Goal: Information Seeking & Learning: Learn about a topic

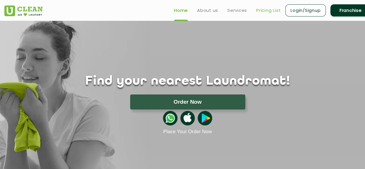
click at [266, 10] on link "Pricing List" at bounding box center [268, 10] width 25 height 7
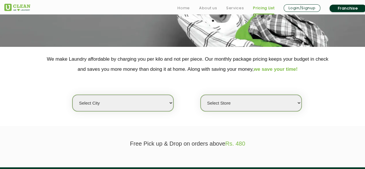
scroll to position [87, 0]
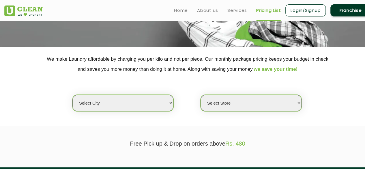
click at [153, 103] on select "Select city [GEOGRAPHIC_DATA] [GEOGRAPHIC_DATA] [GEOGRAPHIC_DATA] [GEOGRAPHIC_D…" at bounding box center [122, 103] width 101 height 16
select select "42"
click at [72, 95] on select "Select city [GEOGRAPHIC_DATA] [GEOGRAPHIC_DATA] [GEOGRAPHIC_DATA] [GEOGRAPHIC_D…" at bounding box center [122, 103] width 101 height 16
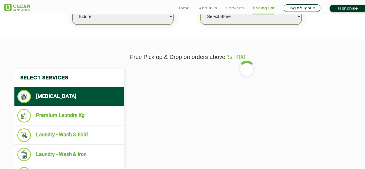
scroll to position [231, 0]
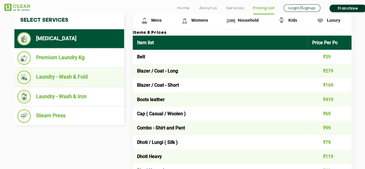
click at [85, 75] on li "Laundry - Wash & Fold" at bounding box center [69, 77] width 104 height 14
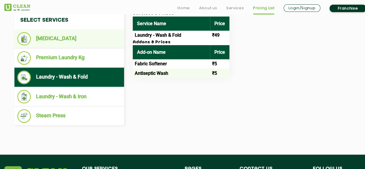
click at [74, 40] on li "[MEDICAL_DATA]" at bounding box center [69, 38] width 104 height 13
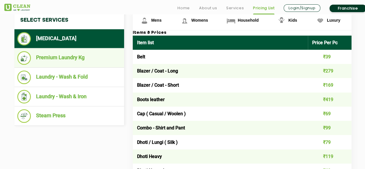
click at [89, 59] on li "Premium Laundry Kg" at bounding box center [69, 58] width 104 height 14
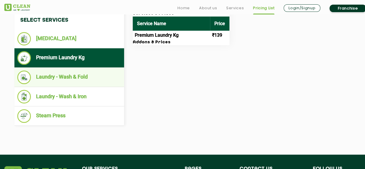
click at [72, 76] on li "Laundry - Wash & Fold" at bounding box center [69, 77] width 104 height 14
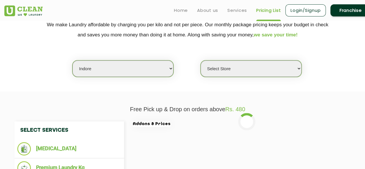
scroll to position [87, 0]
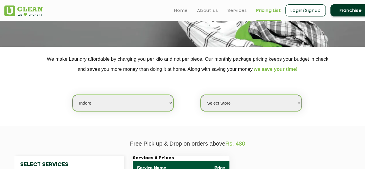
click at [238, 100] on select "Select Store" at bounding box center [250, 103] width 101 height 16
click at [236, 103] on select "Select Store" at bounding box center [250, 103] width 101 height 16
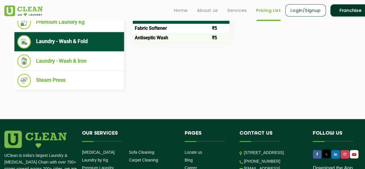
scroll to position [317, 0]
